Goal: Use online tool/utility: Utilize a website feature to perform a specific function

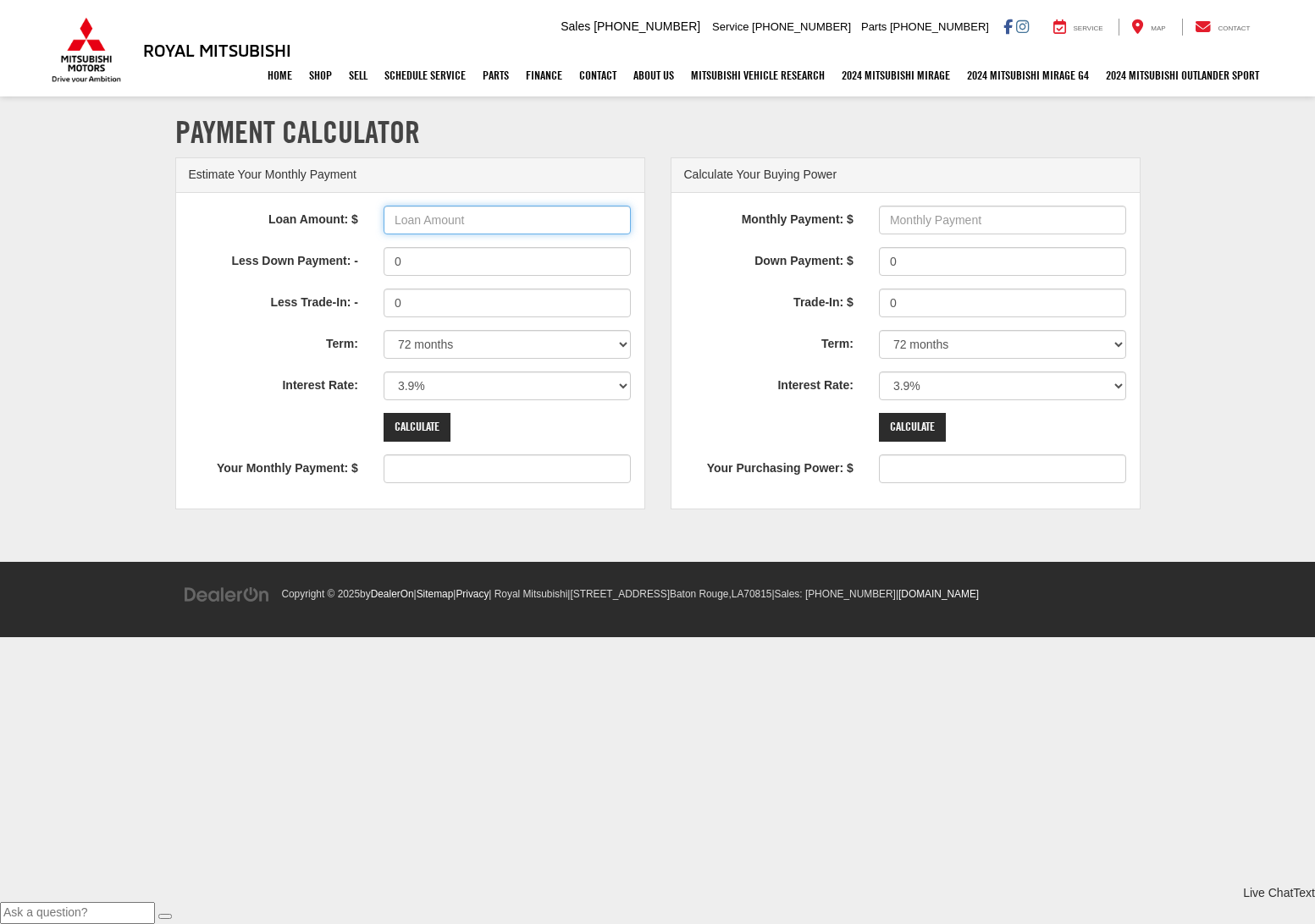
click at [477, 223] on input "Loan Amount: $" at bounding box center [508, 220] width 248 height 29
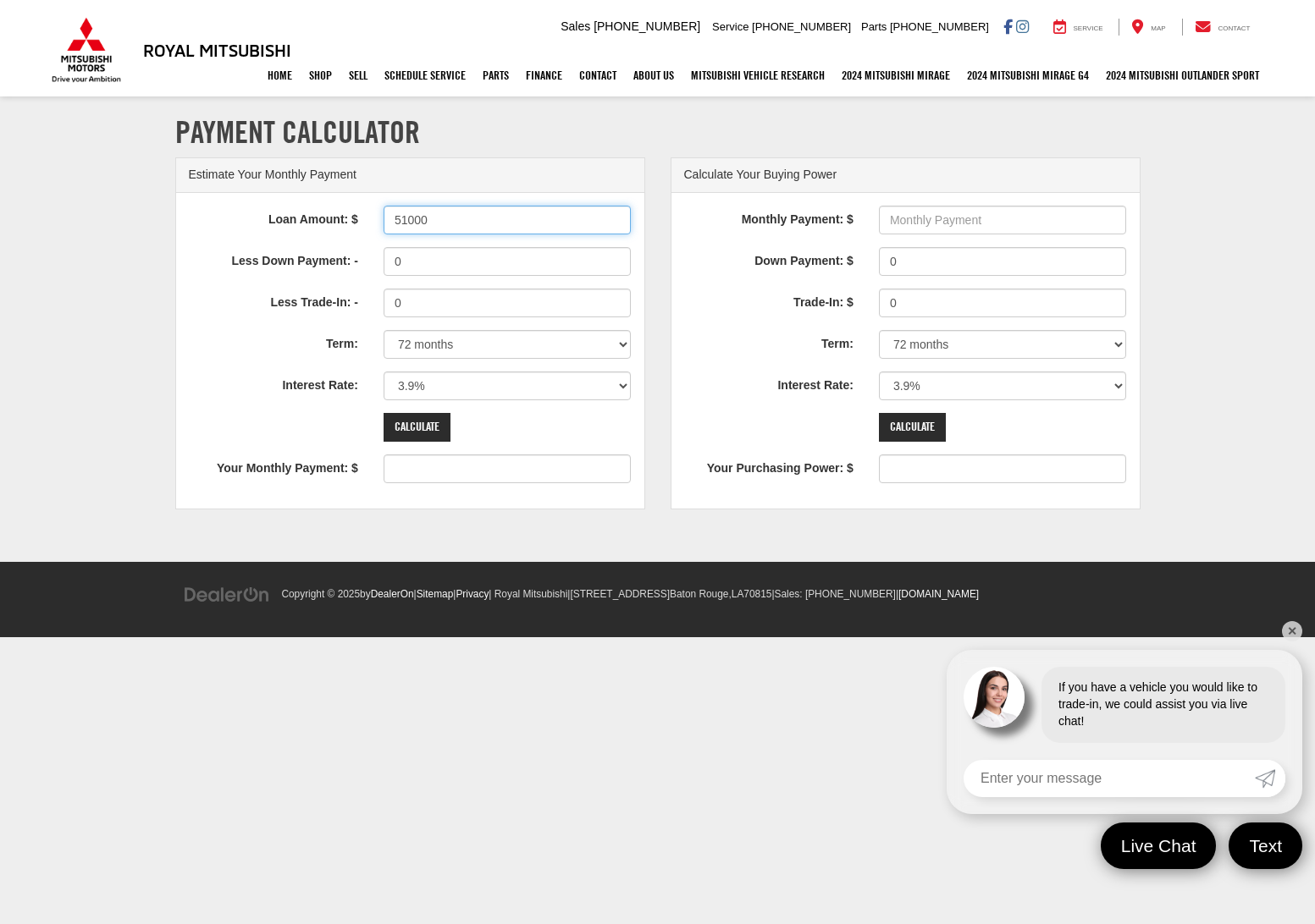
type input "51000"
type input "796"
click at [472, 260] on input "0" at bounding box center [508, 261] width 248 height 29
drag, startPoint x: 451, startPoint y: 264, endPoint x: 364, endPoint y: 253, distance: 87.7
click at [364, 253] on div "Less Down Payment: - 15000" at bounding box center [410, 261] width 468 height 29
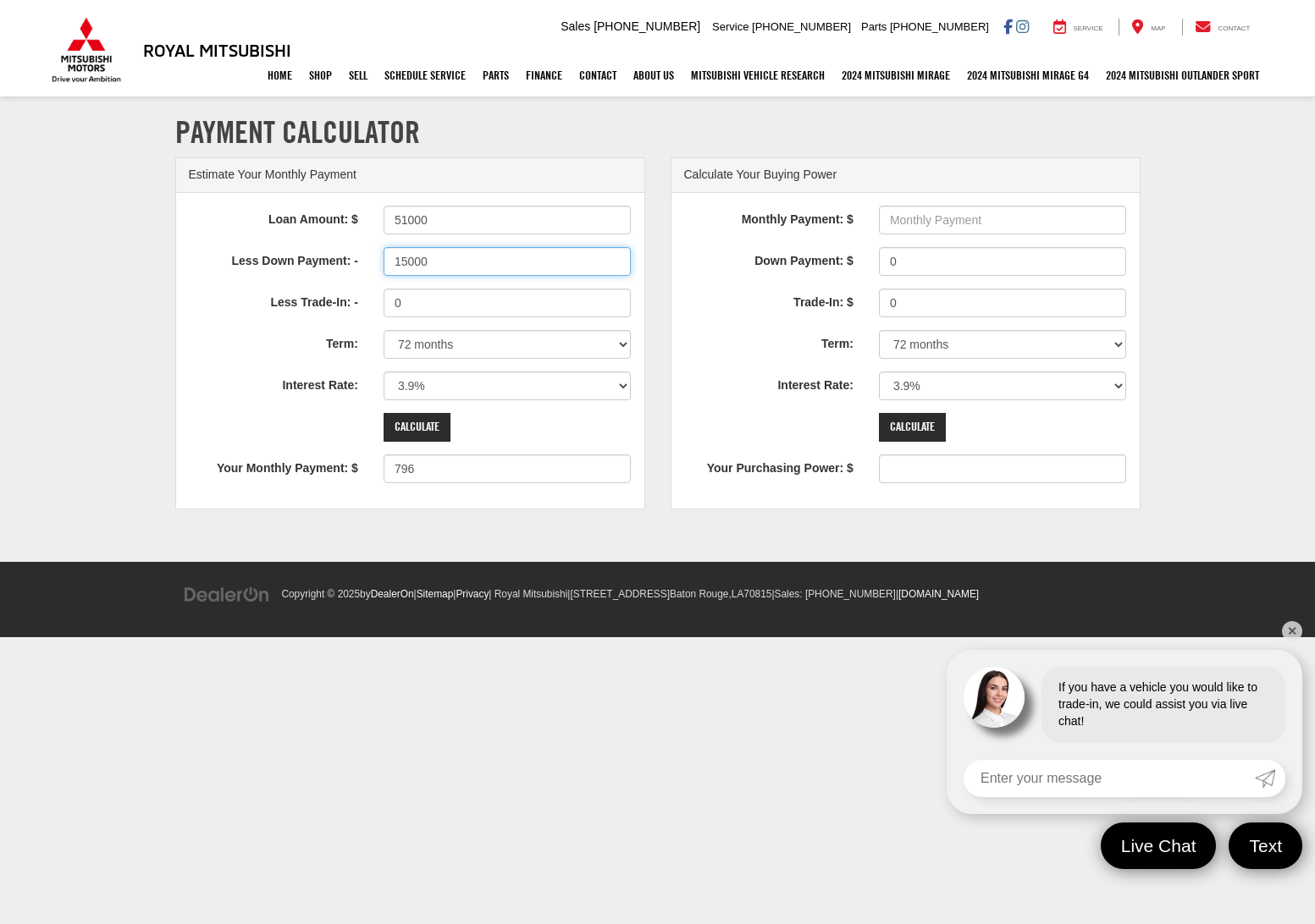
type input "0"
click at [422, 303] on input "0" at bounding box center [508, 303] width 248 height 29
type input "15000"
type input "562"
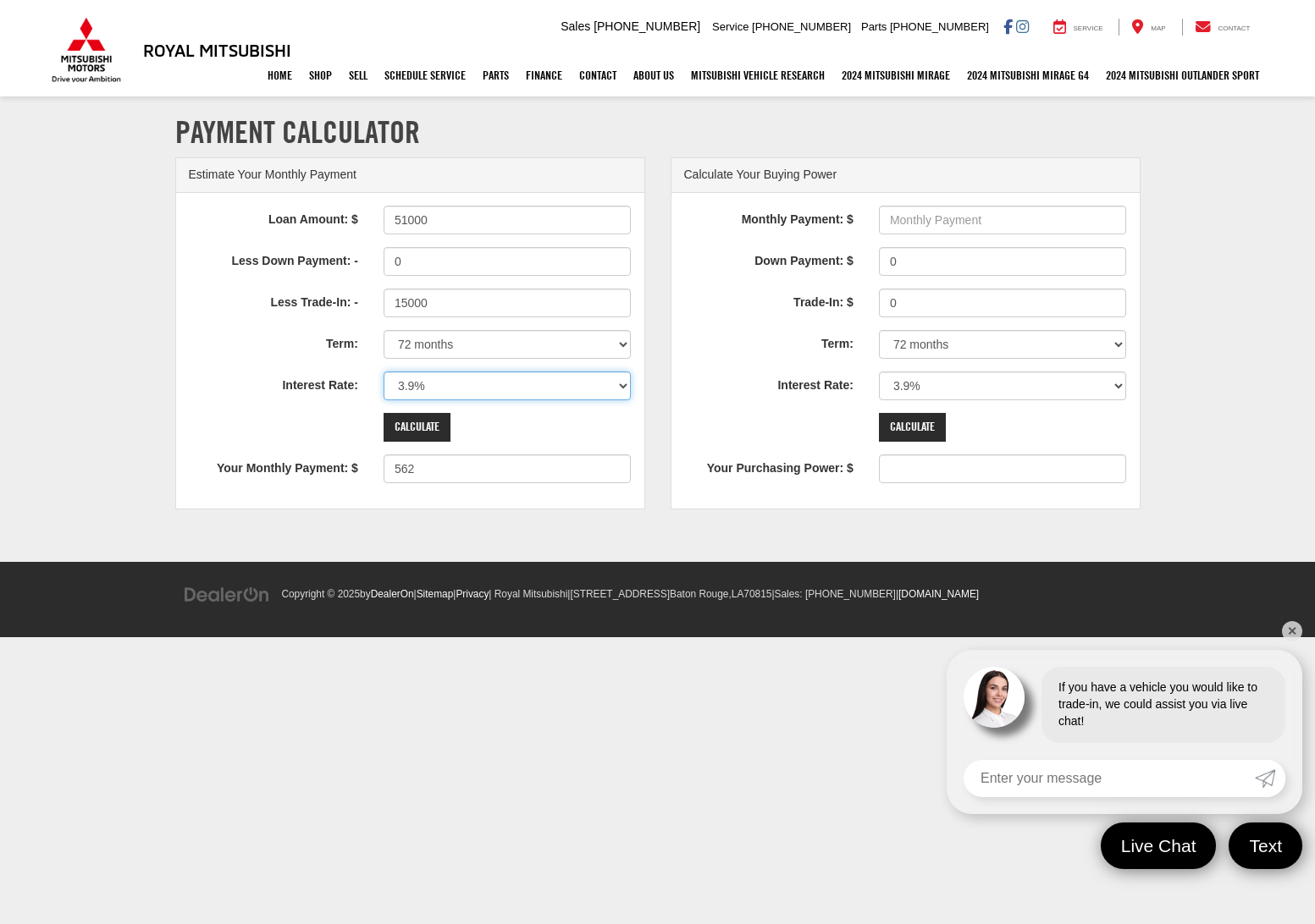
select select "5.9"
type input "595"
click at [436, 424] on input "Calculate" at bounding box center [418, 427] width 67 height 29
click at [402, 302] on input "15000" at bounding box center [508, 303] width 248 height 29
click at [402, 219] on input "51000" at bounding box center [508, 220] width 248 height 29
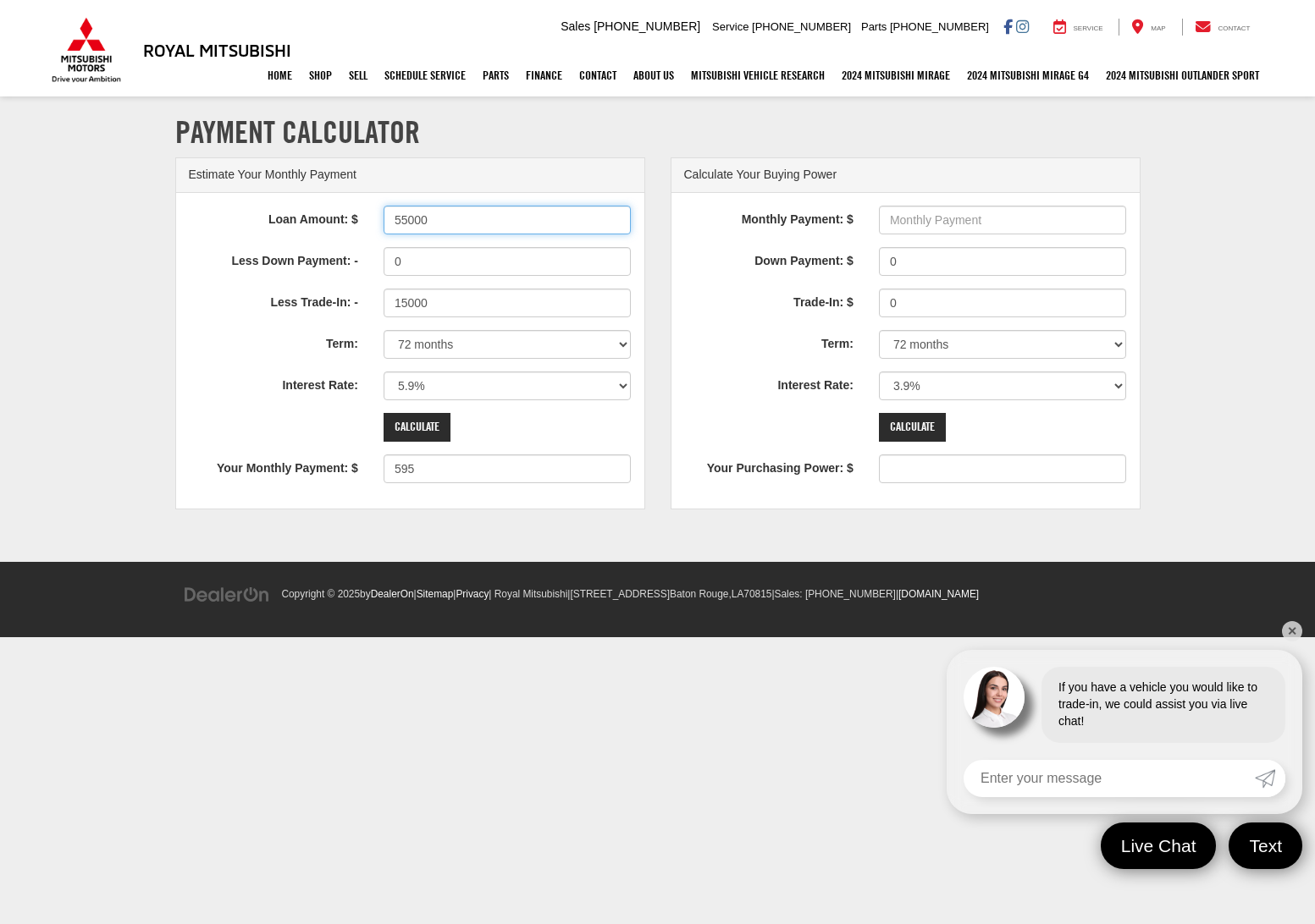
type input "55000"
type input "661"
click at [495, 257] on input "0" at bounding box center [508, 261] width 248 height 29
